Goal: Find specific page/section: Find specific page/section

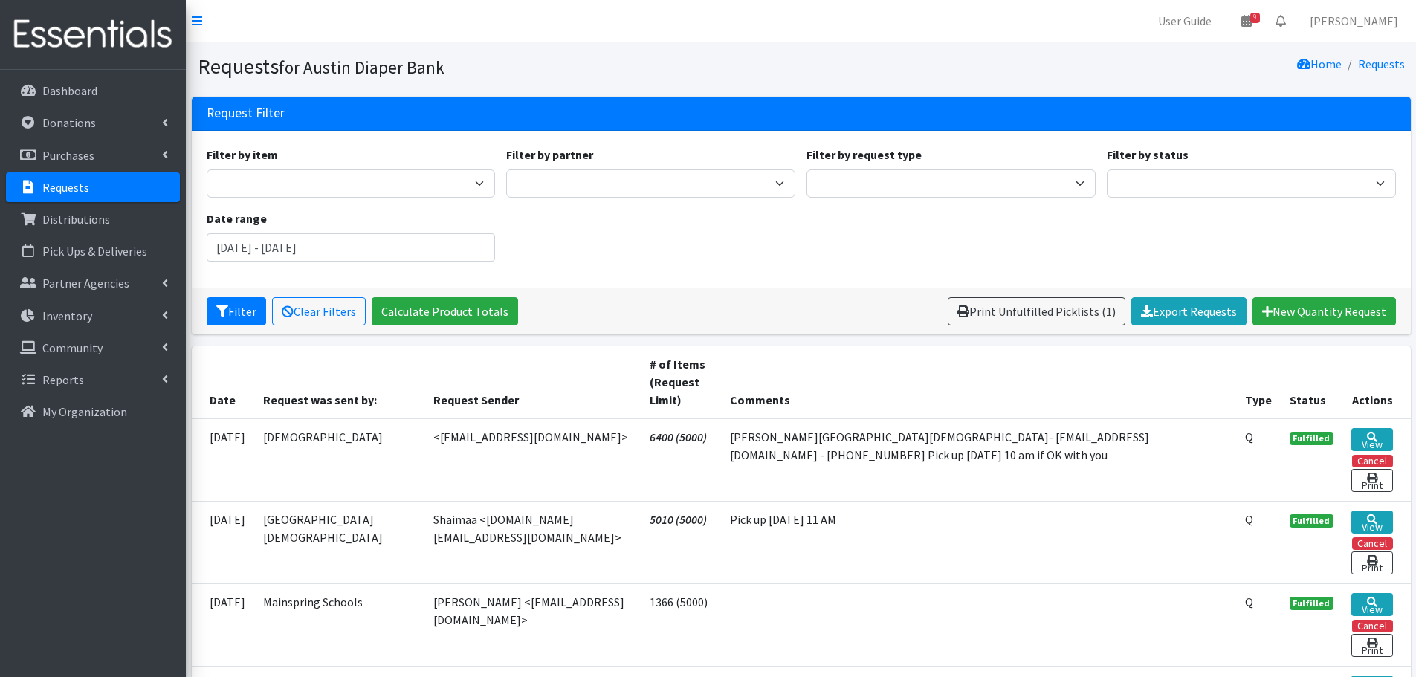
click at [45, 189] on p "Requests" at bounding box center [65, 187] width 47 height 15
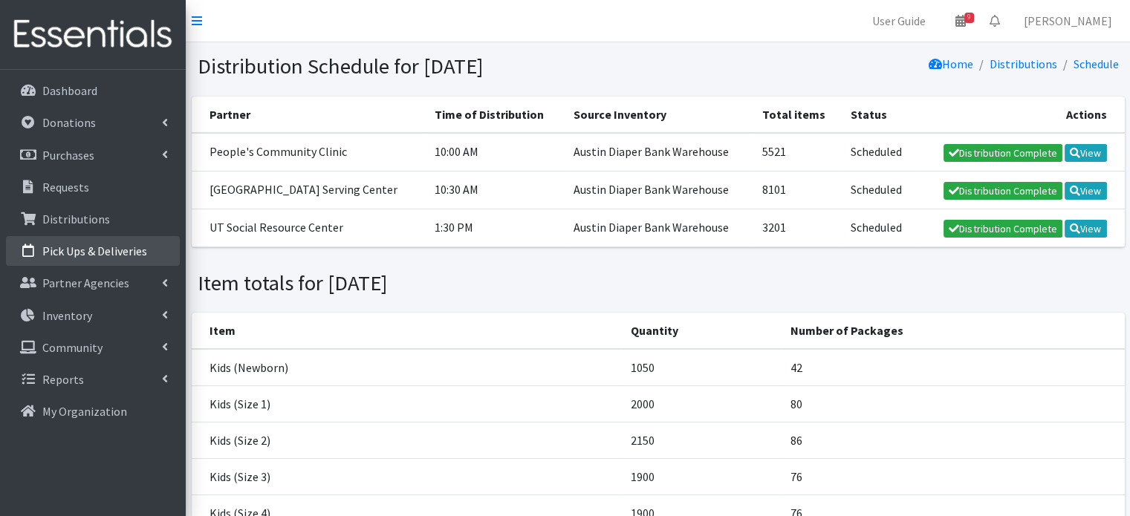
click at [91, 250] on p "Pick Ups & Deliveries" at bounding box center [94, 251] width 105 height 15
